Goal: Information Seeking & Learning: Learn about a topic

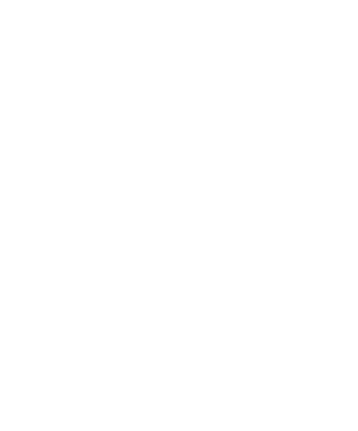
scroll to position [2807, 0]
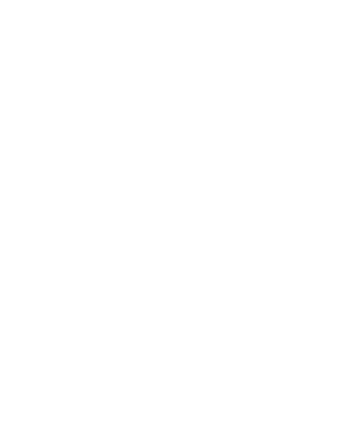
click at [56, 66] on div at bounding box center [96, 110] width 157 height 88
click at [339, 265] on icon at bounding box center [340, 267] width 24 height 20
click at [341, 245] on icon at bounding box center [340, 248] width 24 height 20
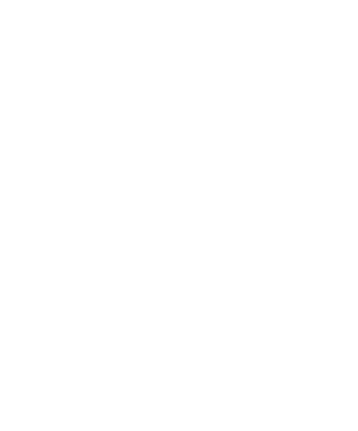
scroll to position [1072, 0]
click at [306, 321] on img at bounding box center [289, 315] width 102 height 76
click at [198, 216] on img at bounding box center [179, 214] width 102 height 76
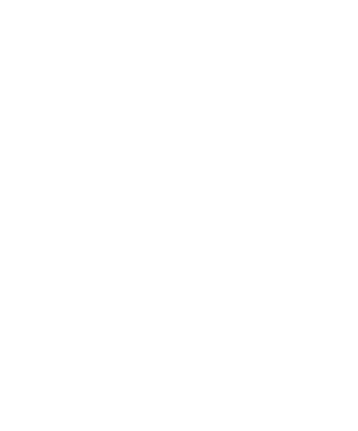
click at [78, 293] on img at bounding box center [69, 287] width 102 height 76
click at [22, 267] on icon at bounding box center [19, 268] width 24 height 20
click at [87, 272] on div "Pool & Spa" at bounding box center [69, 268] width 102 height 76
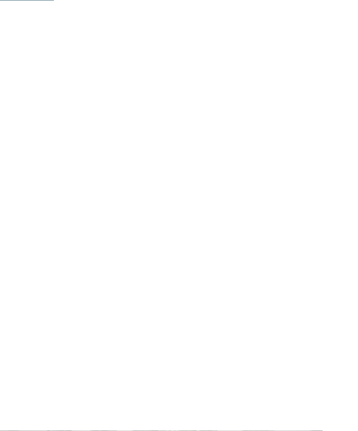
click at [62, 318] on span "[DOMAIN_NAME]" at bounding box center [56, 320] width 51 height 7
